Goal: Communication & Community: Answer question/provide support

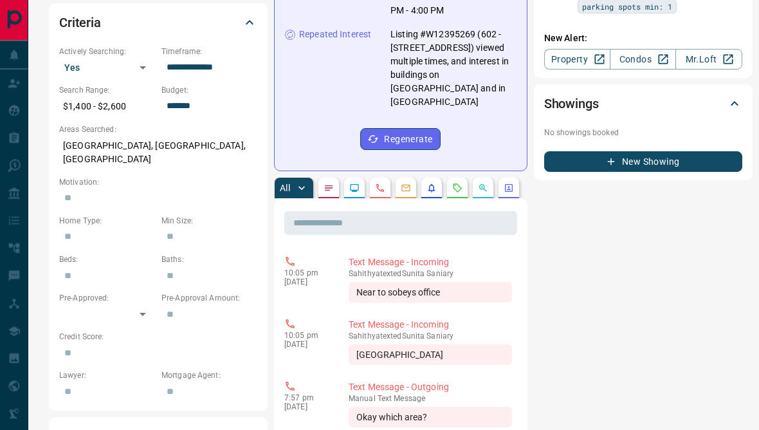
scroll to position [393, 0]
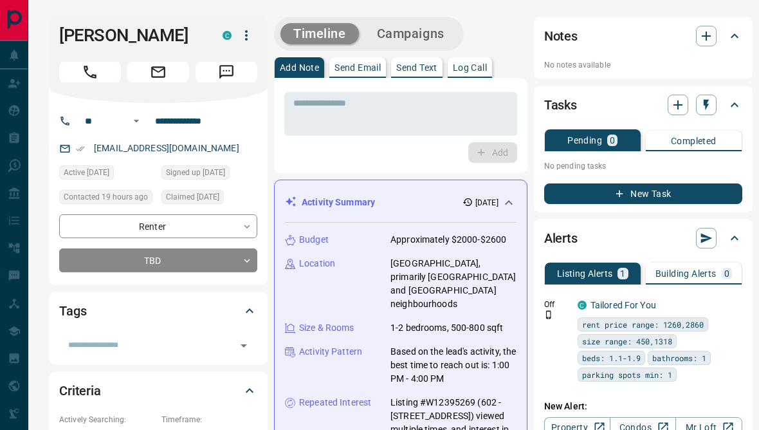
scroll to position [0, 0]
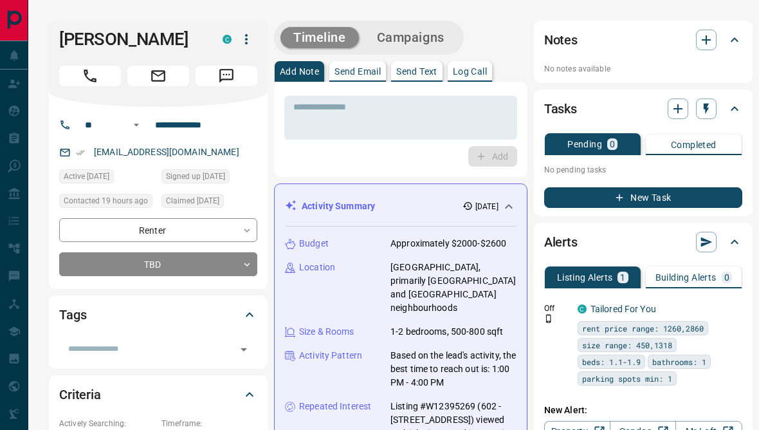
click at [420, 76] on p "Send Text" at bounding box center [416, 71] width 41 height 9
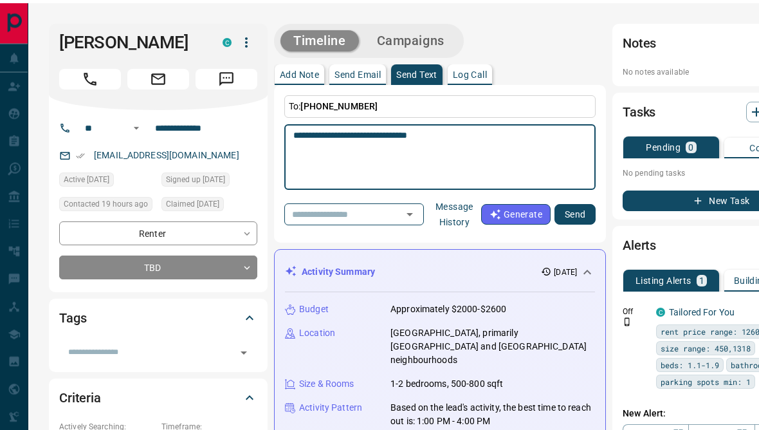
scroll to position [932, 0]
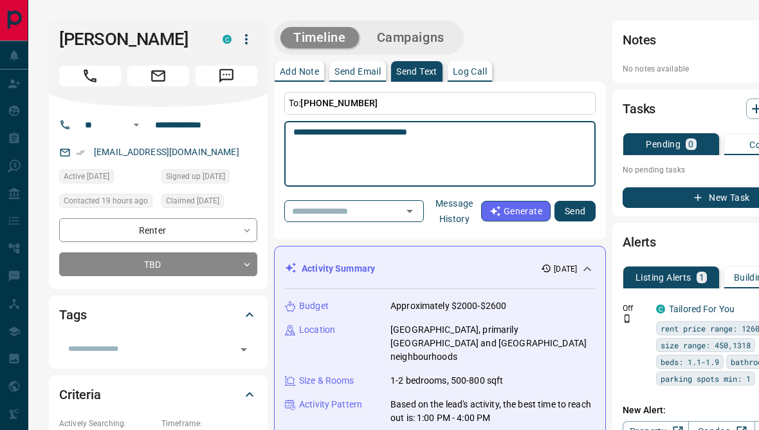
click at [489, 128] on textarea "**********" at bounding box center [434, 154] width 283 height 55
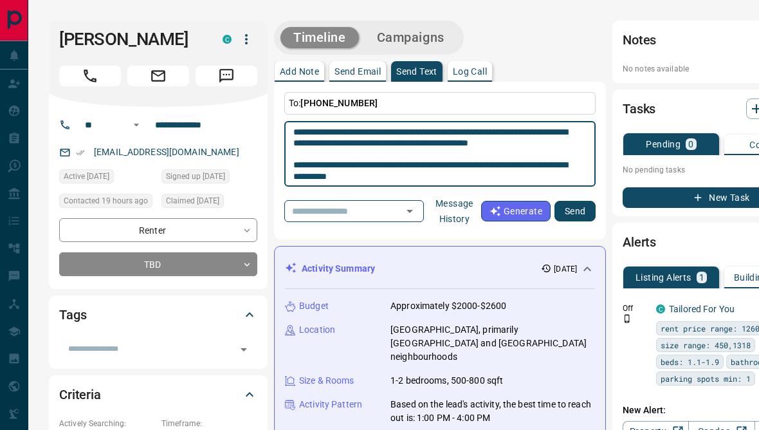
type textarea "**********"
click at [570, 219] on button "Send" at bounding box center [574, 211] width 41 height 21
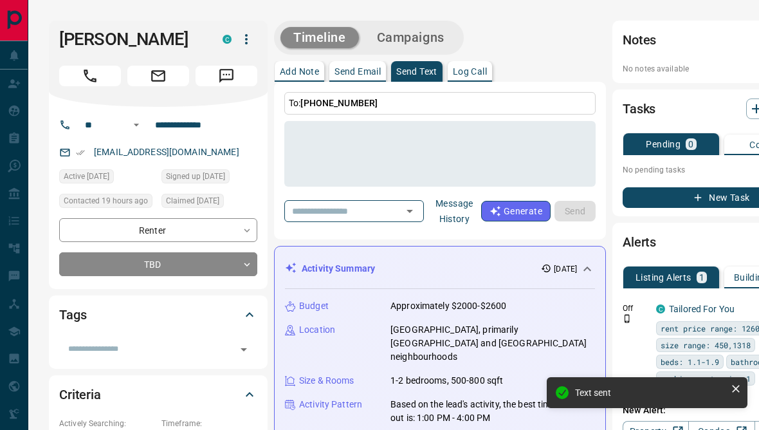
click at [15, 62] on div "Lead Transfers" at bounding box center [48, 54] width 80 height 21
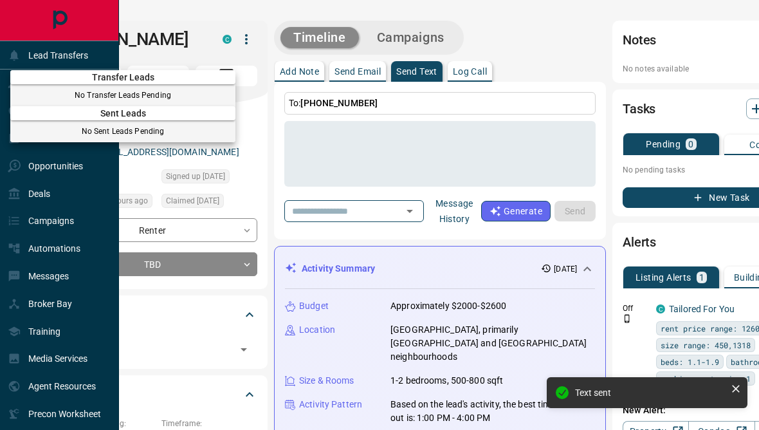
scroll to position [896, 0]
click at [23, 69] on div at bounding box center [379, 215] width 759 height 430
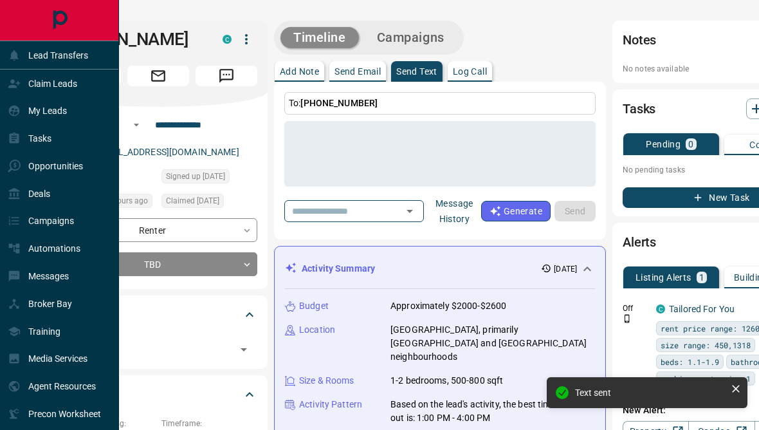
click at [44, 92] on div "Claim Leads" at bounding box center [42, 83] width 69 height 21
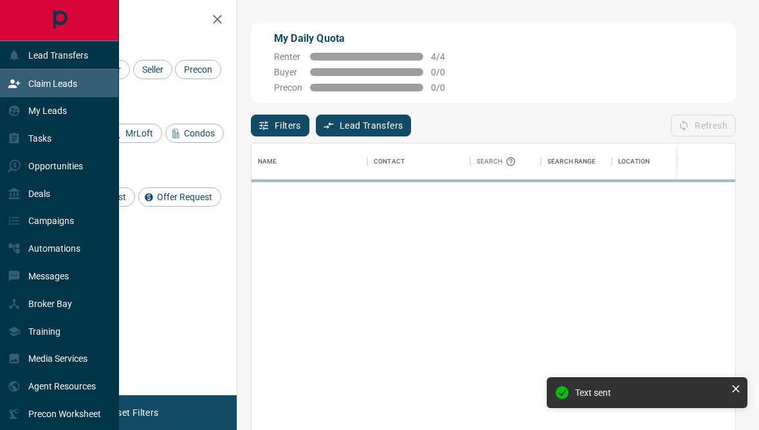
scroll to position [1, 1]
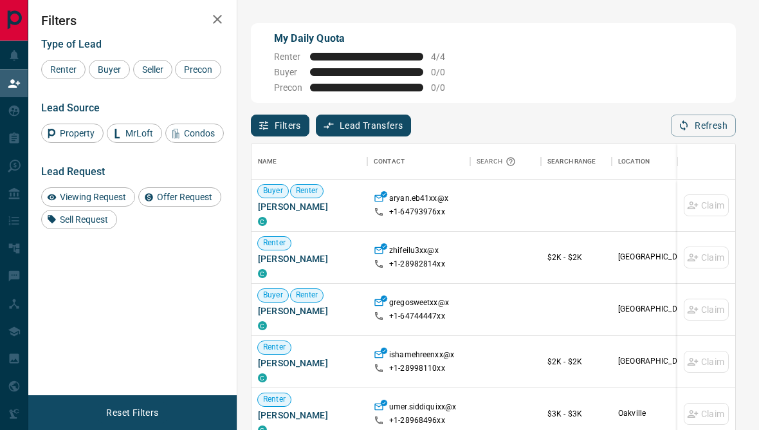
click at [167, 309] on div "Filters Type of Lead Renter Buyer Seller Precon Lead Source Property MrLoft Con…" at bounding box center [132, 197] width 208 height 395
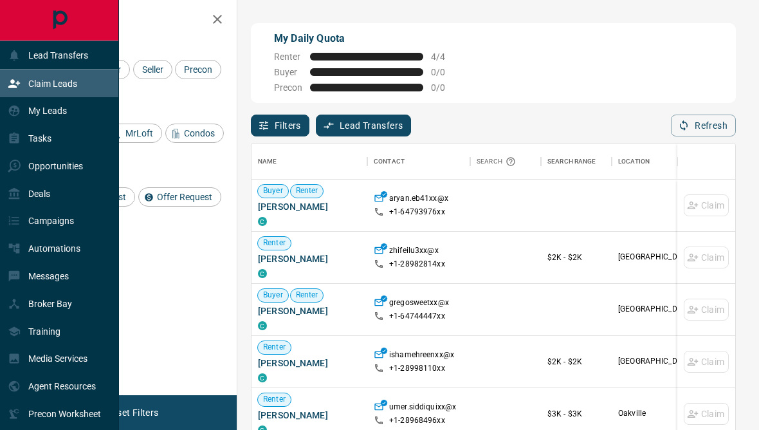
click at [8, 78] on icon at bounding box center [14, 83] width 13 height 13
click at [38, 108] on p "My Leads" at bounding box center [47, 110] width 39 height 10
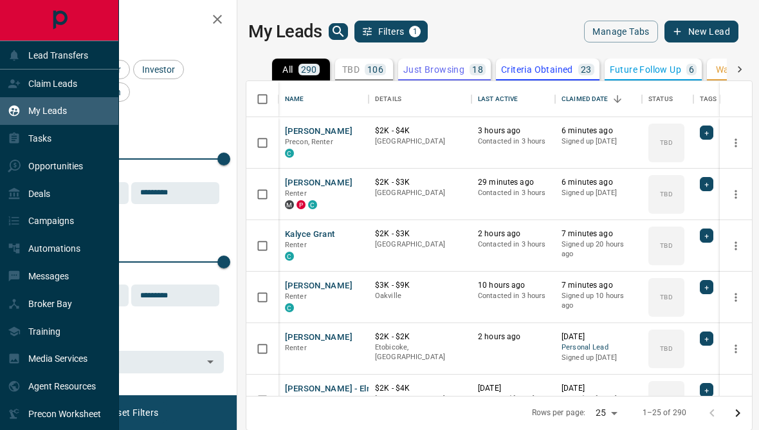
scroll to position [385, 505]
click at [60, 148] on div "Tasks" at bounding box center [59, 139] width 119 height 28
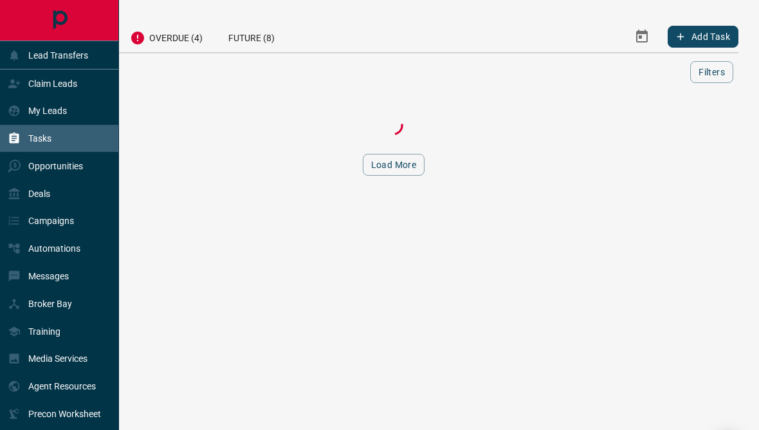
click at [69, 199] on div "Deals" at bounding box center [59, 193] width 119 height 28
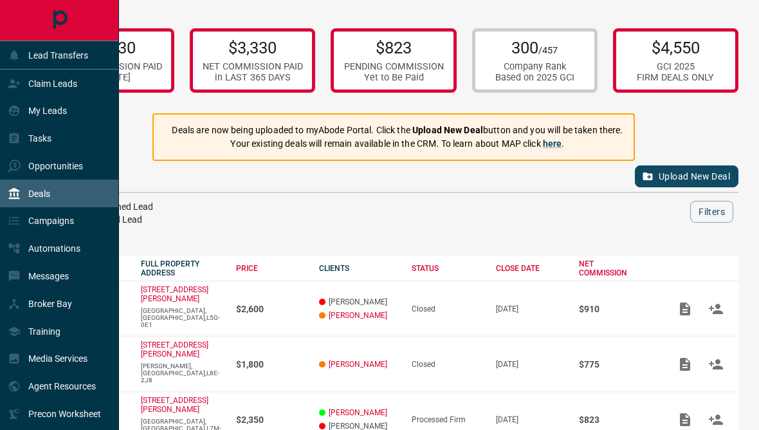
click at [41, 281] on p "Messages" at bounding box center [48, 276] width 41 height 10
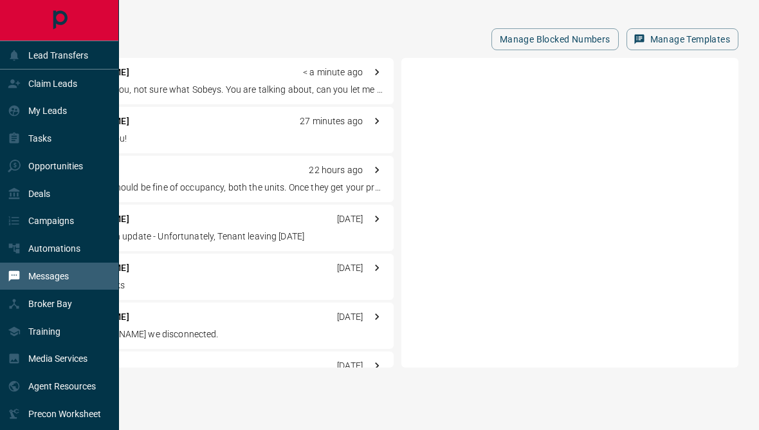
click at [176, 26] on div "Manage Blocked Numbers Manage Templates [PERSON_NAME] < a minute ago Hi, just c…" at bounding box center [393, 194] width 731 height 388
